Goal: Go to known website: Go to known website

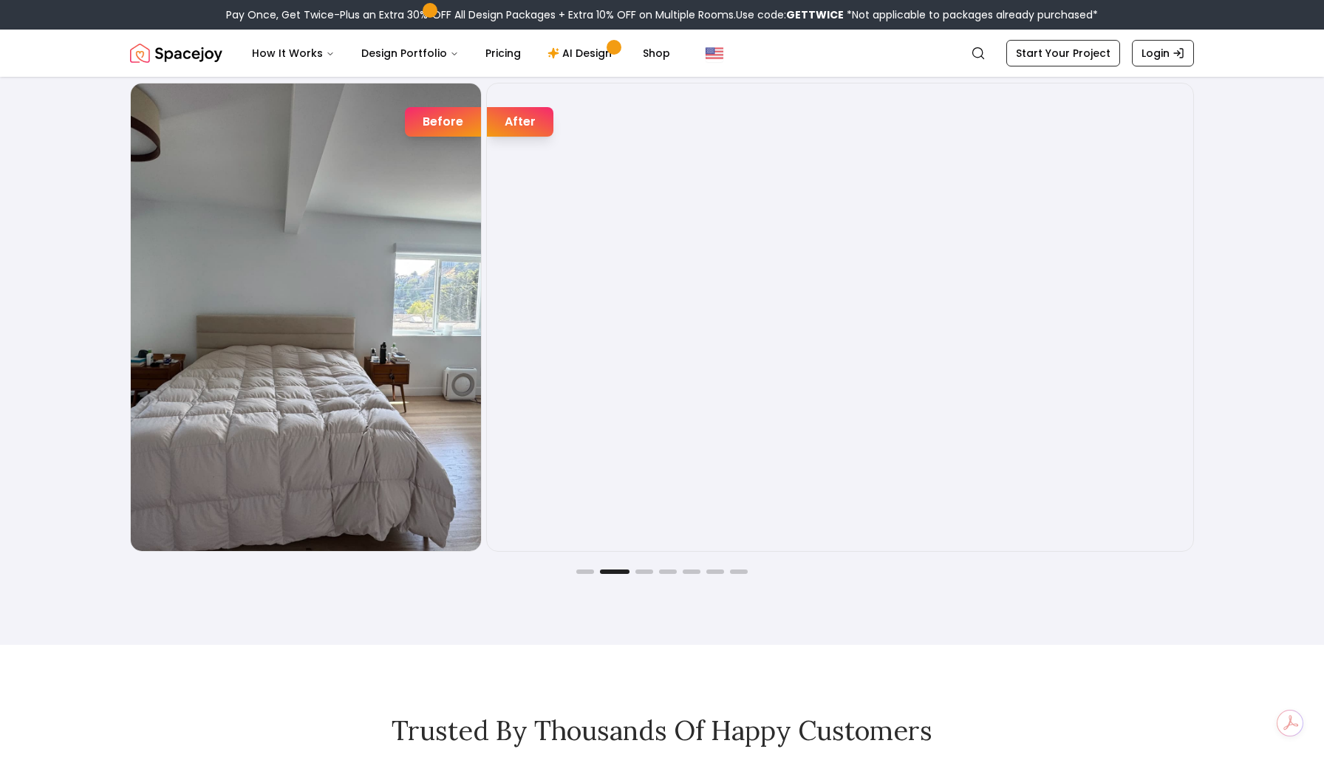
scroll to position [2619, 0]
